Goal: Task Accomplishment & Management: Use online tool/utility

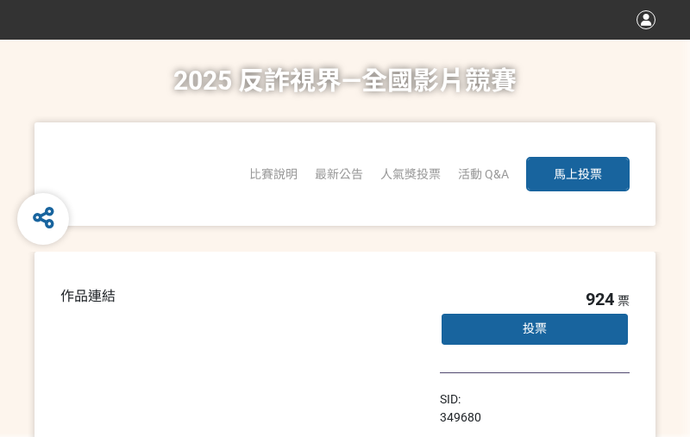
click at [484, 334] on div "投票" at bounding box center [535, 329] width 190 height 35
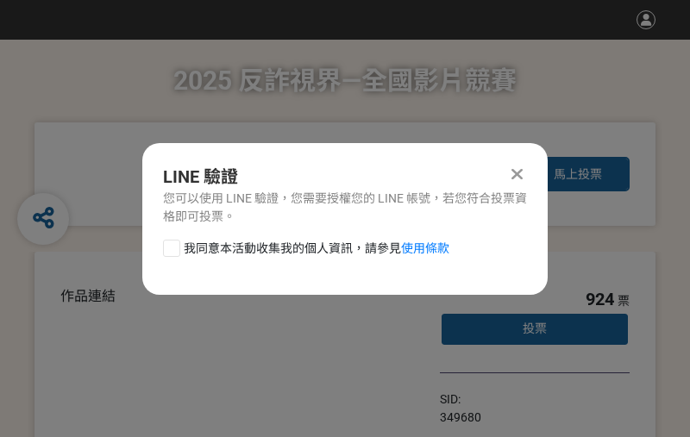
click at [343, 247] on span "我同意本活動收集我的個人資訊，請參見 使用條款" at bounding box center [317, 249] width 266 height 18
click at [175, 247] on input "我同意本活動收集我的個人資訊，請參見 使用條款" at bounding box center [169, 247] width 11 height 11
checkbox input "false"
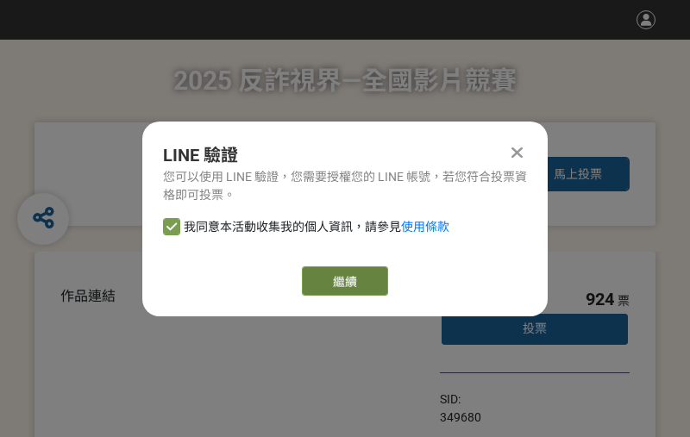
click at [355, 270] on link "繼續" at bounding box center [345, 281] width 86 height 29
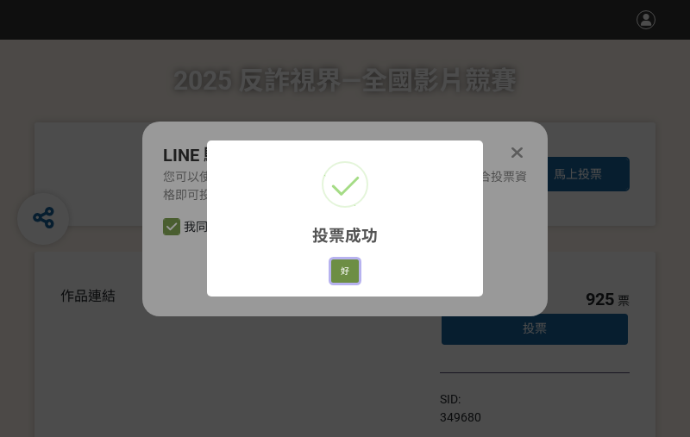
click at [346, 273] on button "好" at bounding box center [345, 272] width 28 height 24
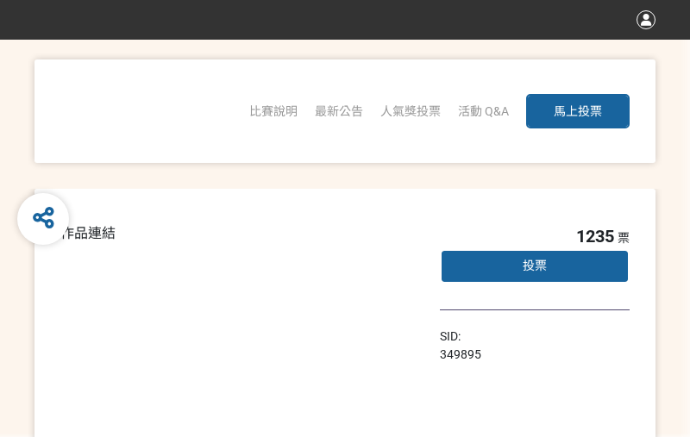
scroll to position [96, 0]
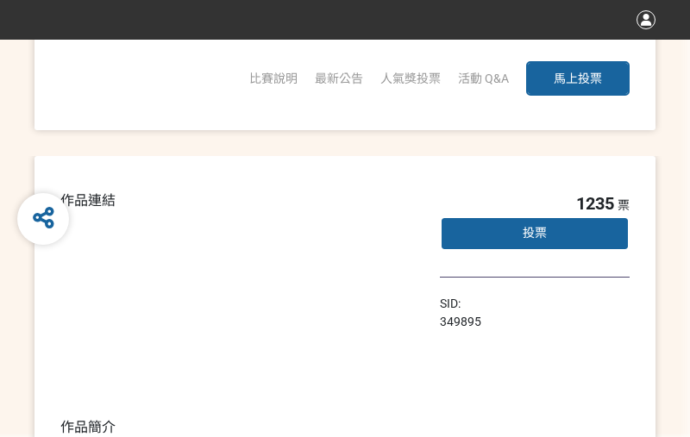
click at [522, 242] on div "投票" at bounding box center [535, 234] width 190 height 35
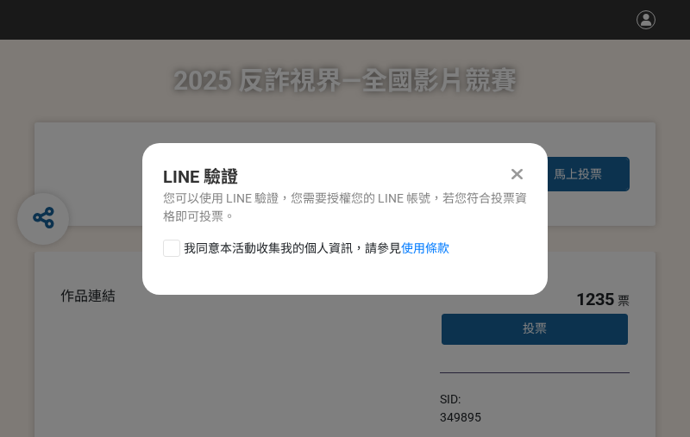
scroll to position [0, 0]
click at [326, 246] on span "我同意本活動收集我的個人資訊，請參見 使用條款" at bounding box center [317, 249] width 266 height 18
click at [175, 246] on input "我同意本活動收集我的個人資訊，請參見 使用條款" at bounding box center [169, 247] width 11 height 11
checkbox input "false"
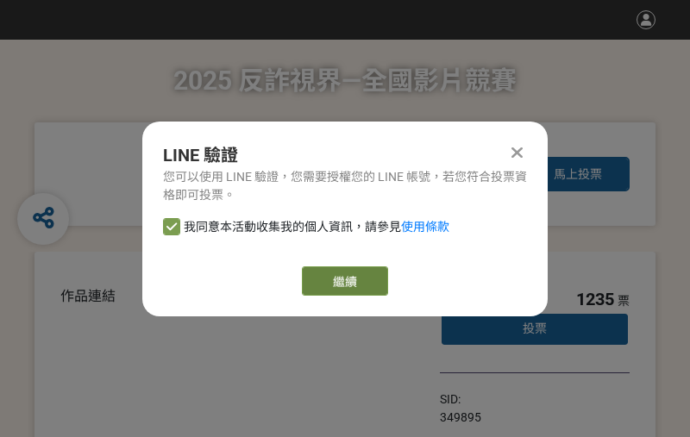
click at [368, 274] on link "繼續" at bounding box center [345, 281] width 86 height 29
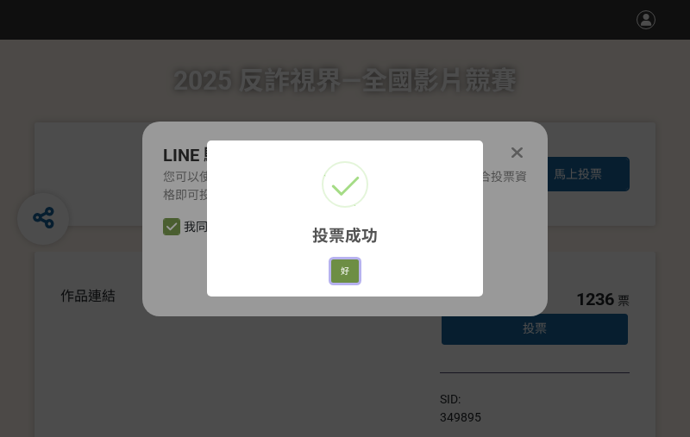
drag, startPoint x: 354, startPoint y: 269, endPoint x: 361, endPoint y: 279, distance: 11.7
click at [354, 270] on button "好" at bounding box center [345, 272] width 28 height 24
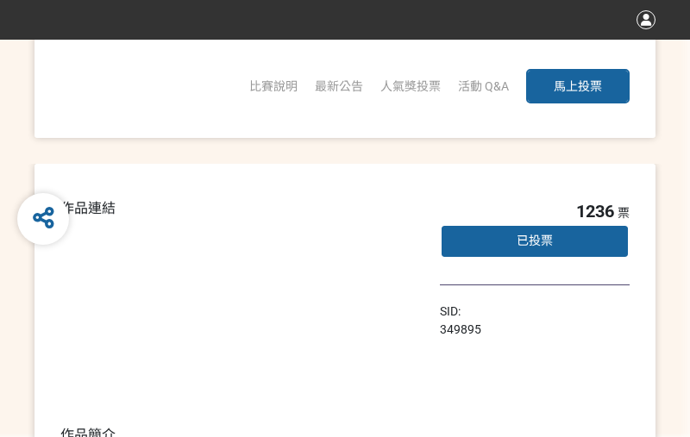
scroll to position [96, 0]
